Goal: Task Accomplishment & Management: Manage account settings

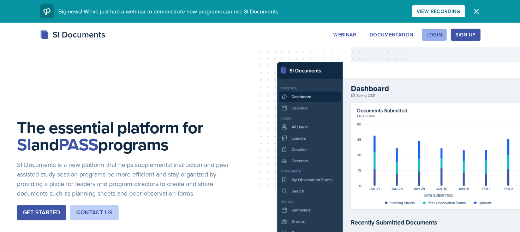
click at [433, 37] on div "Login" at bounding box center [434, 35] width 16 height 6
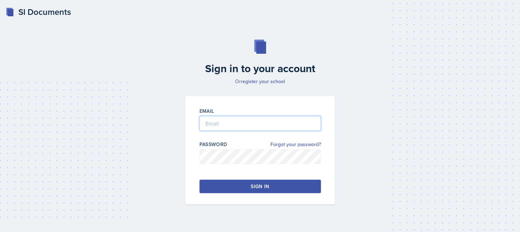
drag, startPoint x: 284, startPoint y: 121, endPoint x: 286, endPoint y: 125, distance: 3.7
click at [284, 121] on input "email" at bounding box center [259, 123] width 121 height 15
type input "[EMAIL_ADDRESS][DOMAIN_NAME]"
click at [280, 180] on button "Sign in" at bounding box center [259, 185] width 121 height 13
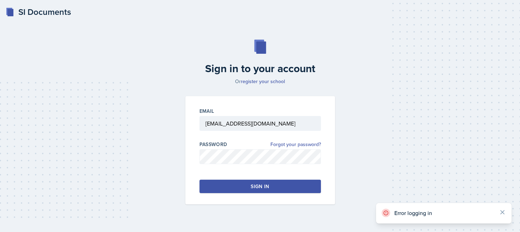
click at [282, 183] on button "Sign in" at bounding box center [259, 185] width 121 height 13
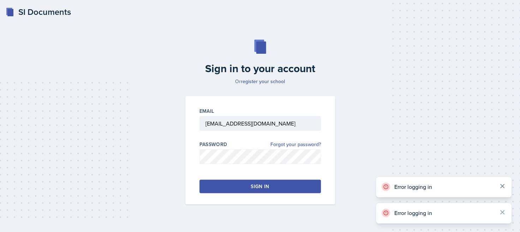
click at [501, 186] on icon at bounding box center [502, 186] width 4 height 4
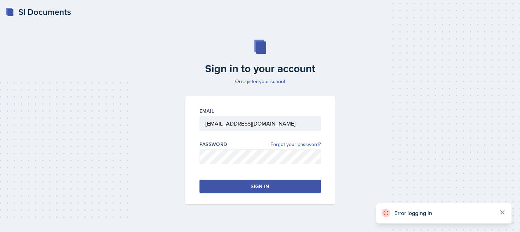
drag, startPoint x: 500, startPoint y: 212, endPoint x: 486, endPoint y: 147, distance: 66.8
click at [500, 210] on icon at bounding box center [502, 211] width 7 height 7
